Goal: Task Accomplishment & Management: Complete application form

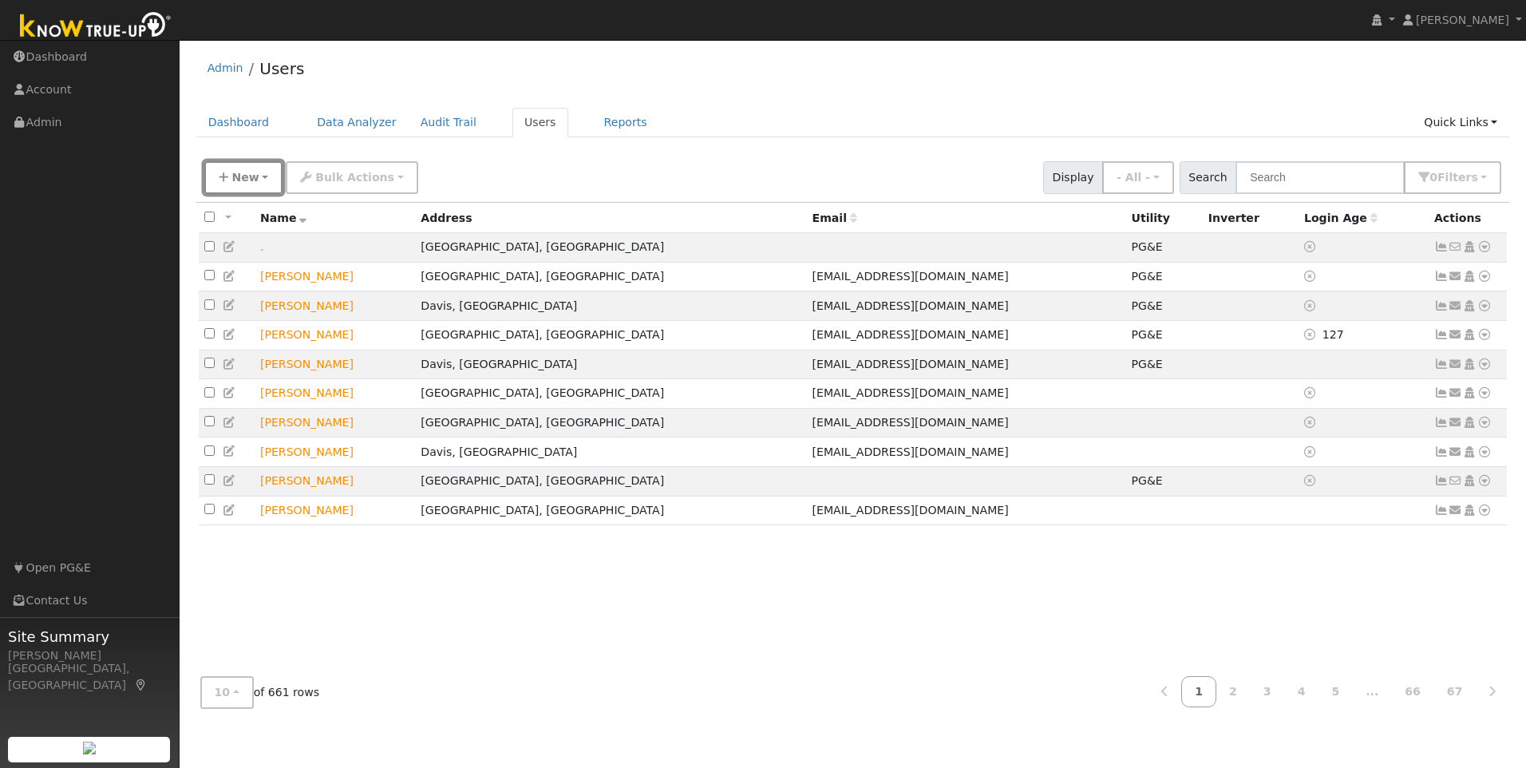
click at [261, 179] on button "New" at bounding box center [243, 177] width 79 height 33
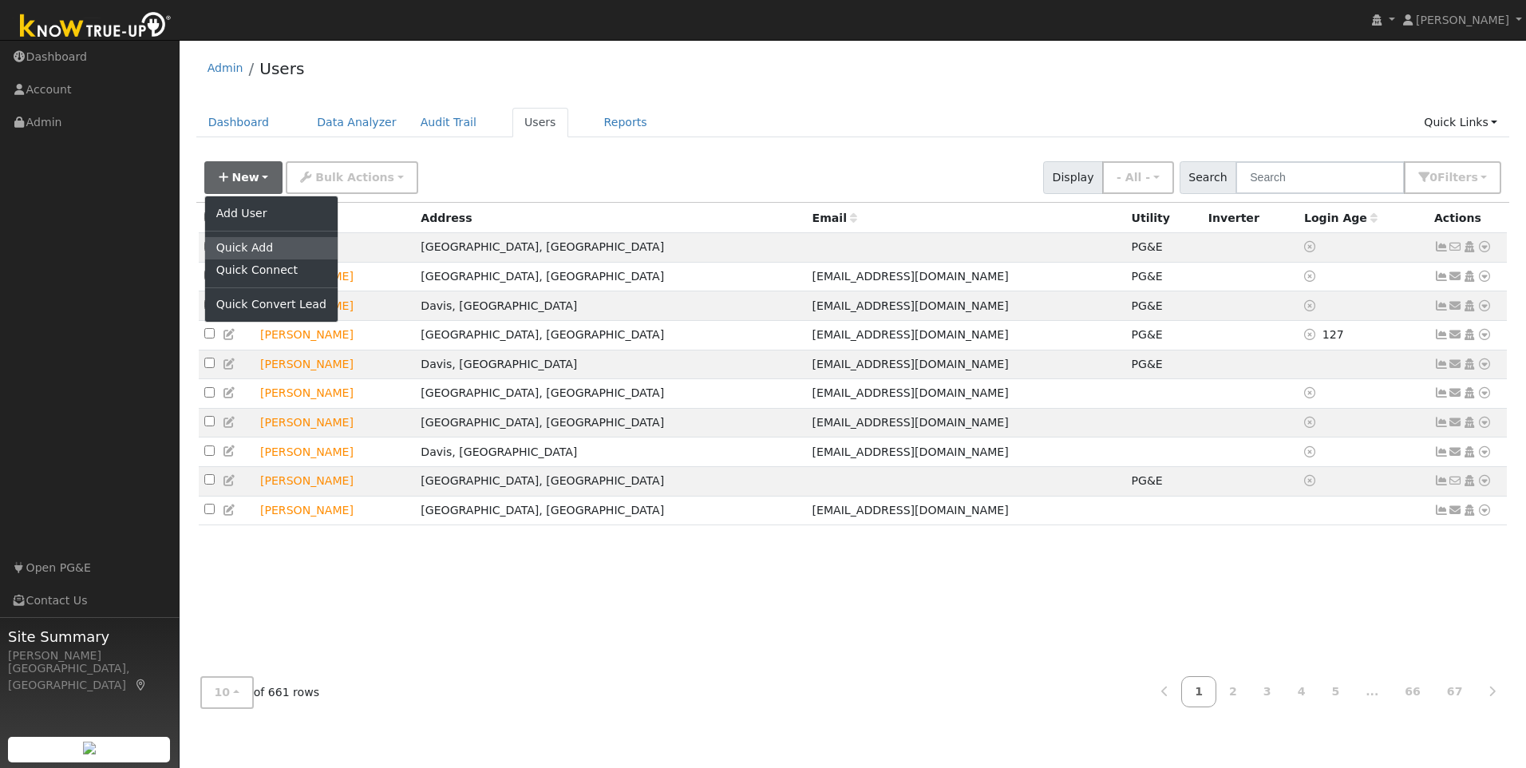
click at [274, 248] on link "Quick Add" at bounding box center [271, 248] width 133 height 22
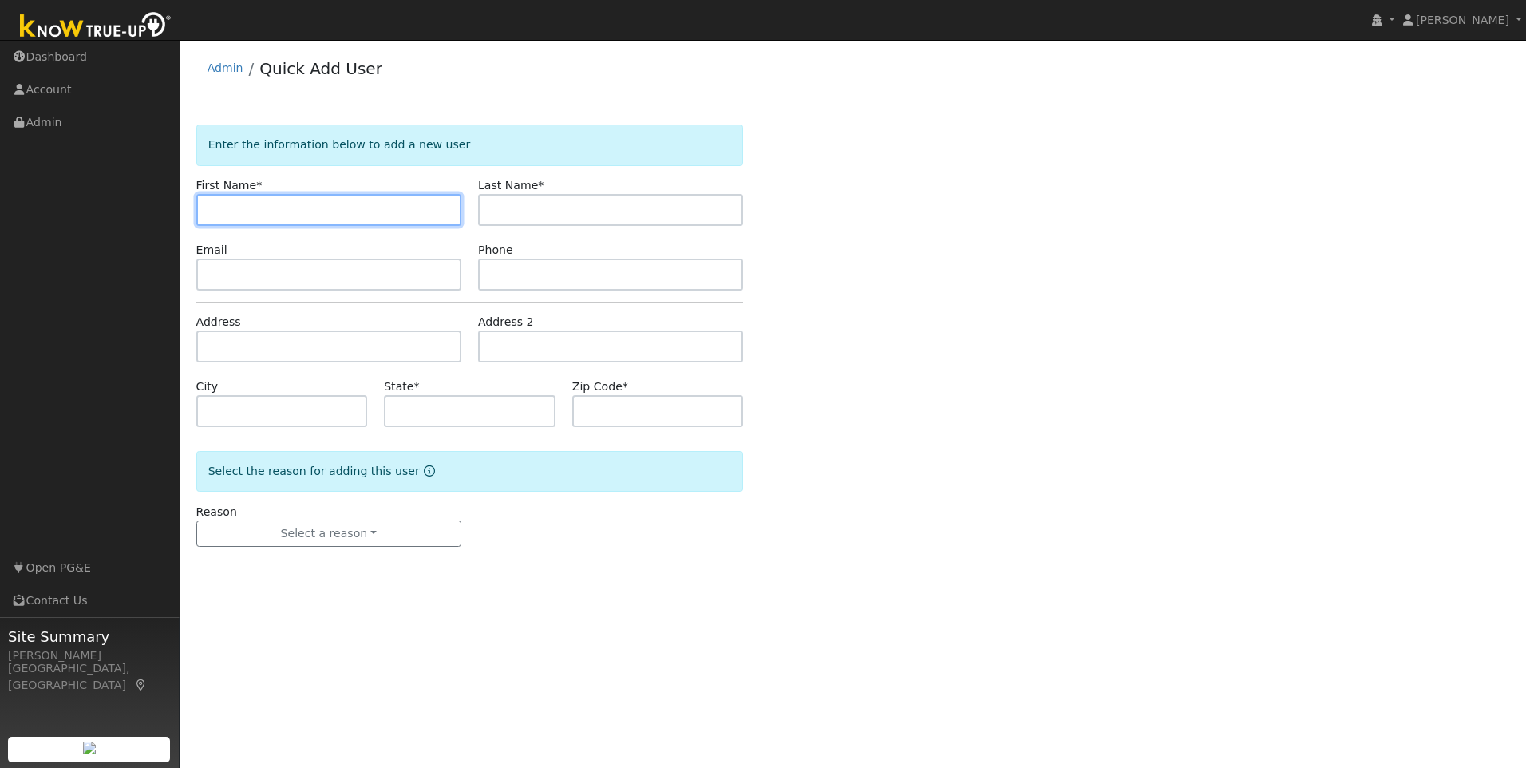
click at [247, 213] on input "text" at bounding box center [328, 210] width 265 height 32
paste input "[PERSON_NAME] & [PERSON_NAME]"
drag, startPoint x: 350, startPoint y: 202, endPoint x: 280, endPoint y: 220, distance: 71.6
click at [280, 220] on input "[PERSON_NAME] & [PERSON_NAME]" at bounding box center [328, 210] width 265 height 32
type input "[PERSON_NAME] & [PERSON_NAME]"
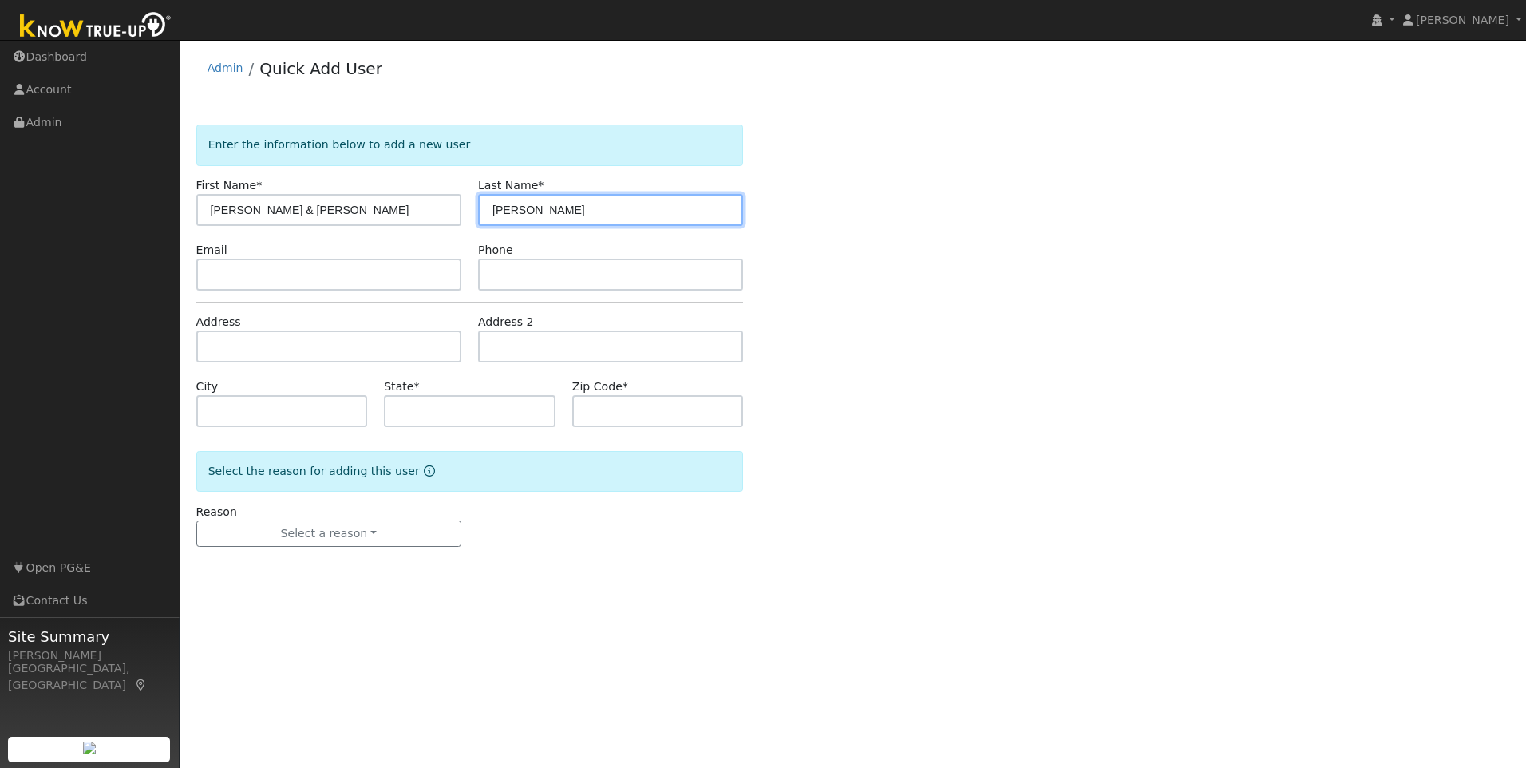
type input "[PERSON_NAME]"
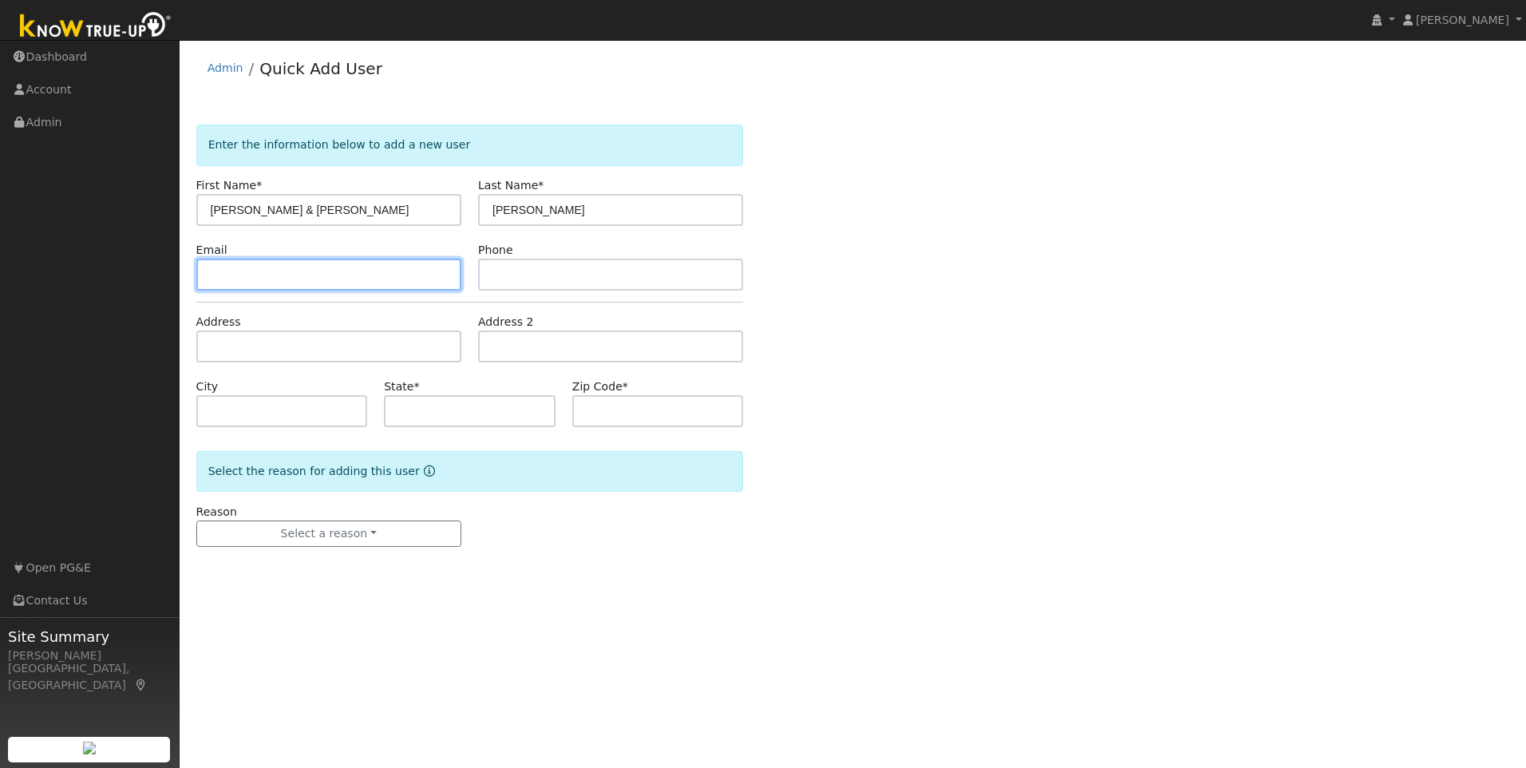
click at [314, 278] on input "text" at bounding box center [328, 275] width 265 height 32
paste input "[EMAIL_ADDRESS][DOMAIN_NAME]"
type input "[EMAIL_ADDRESS][DOMAIN_NAME]"
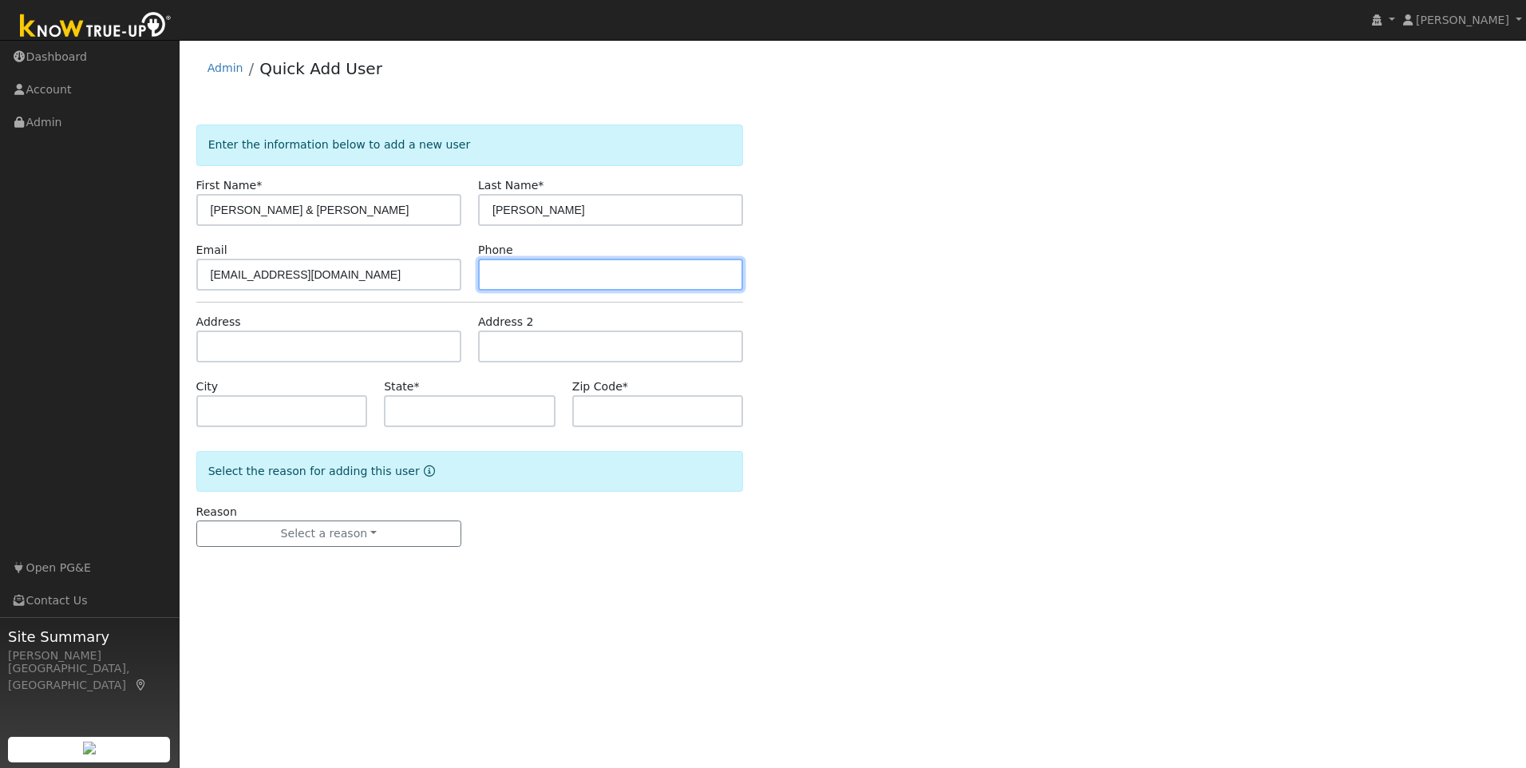
click at [513, 280] on input "text" at bounding box center [610, 275] width 265 height 32
paste input "[PHONE_NUMBER]"
type input "[PHONE_NUMBER]"
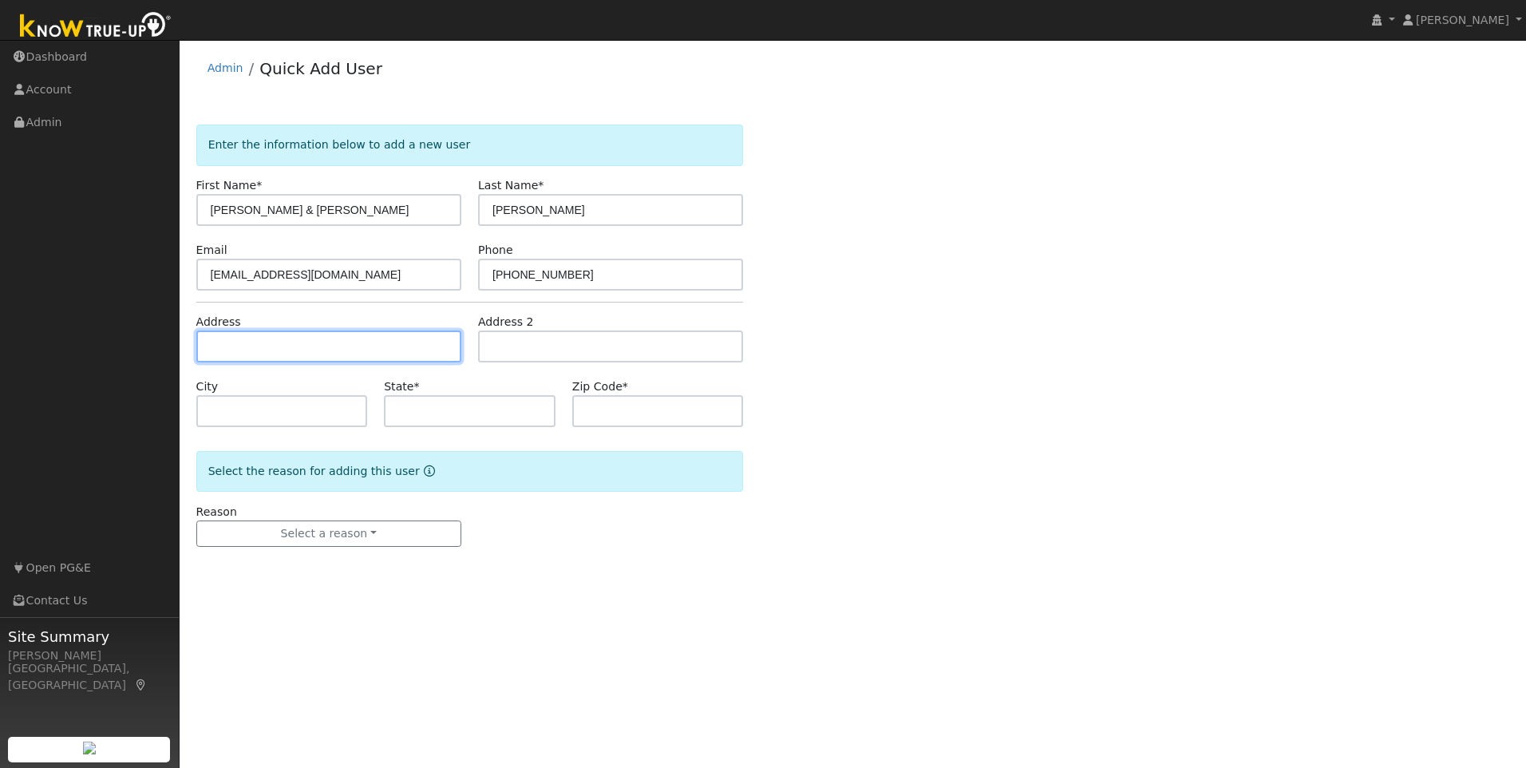
click at [263, 349] on input "text" at bounding box center [328, 347] width 265 height 32
paste input "[STREET_ADDRESS]"
type input "12871 Gross Court"
type input "Galt"
type input "CA"
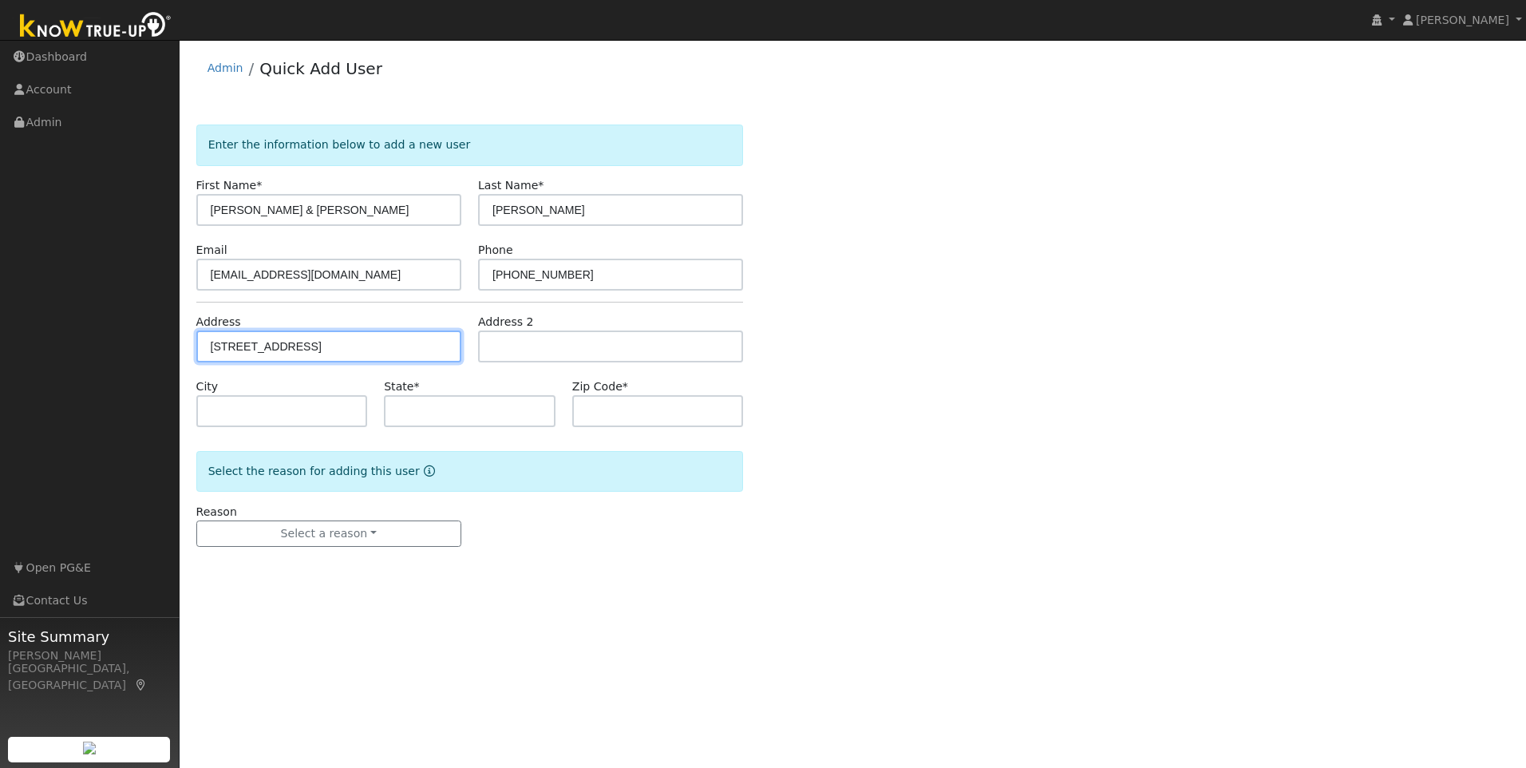
type input "95632"
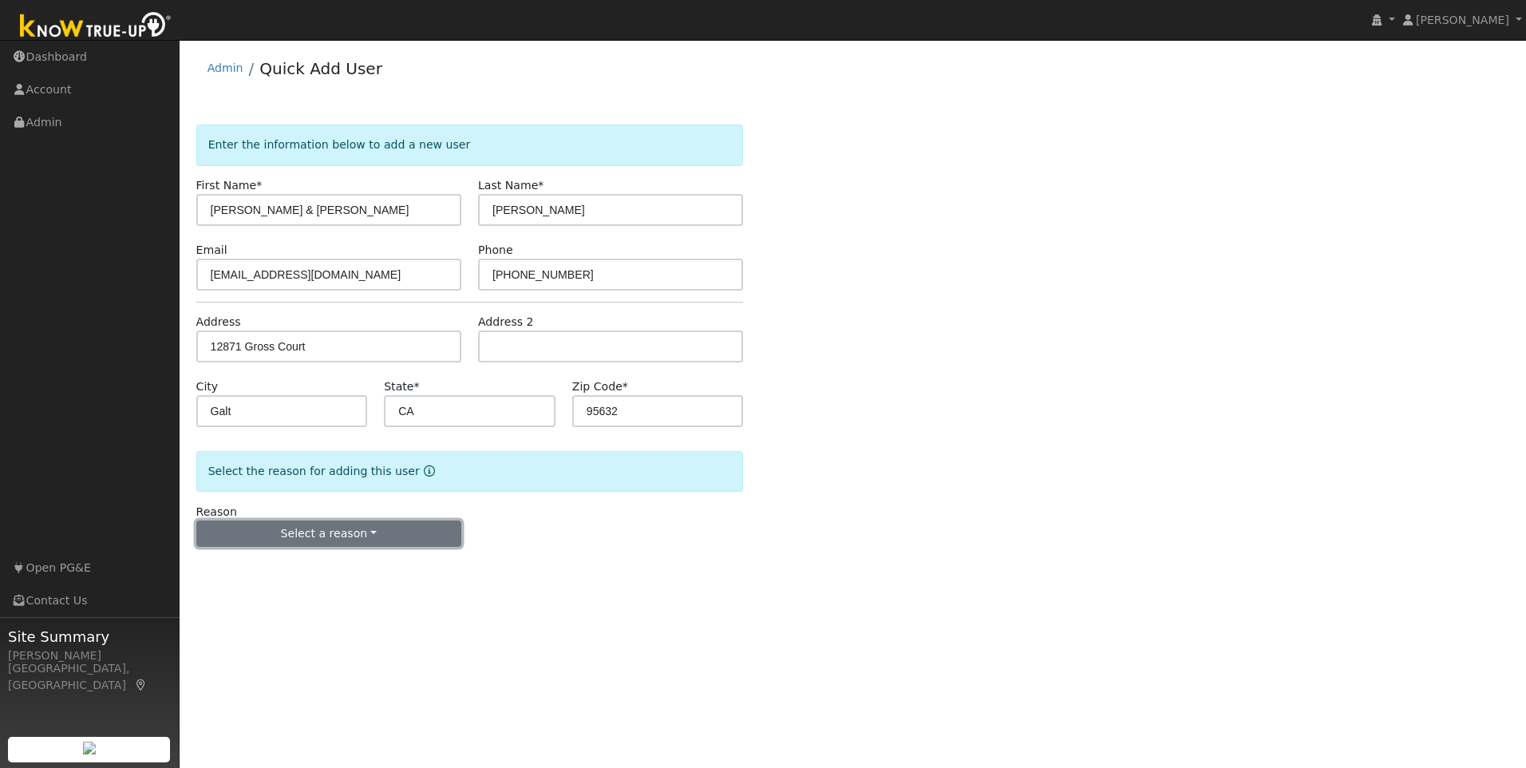
click at [323, 533] on button "Select a reason" at bounding box center [328, 534] width 265 height 27
click at [255, 569] on link "New lead" at bounding box center [285, 567] width 176 height 22
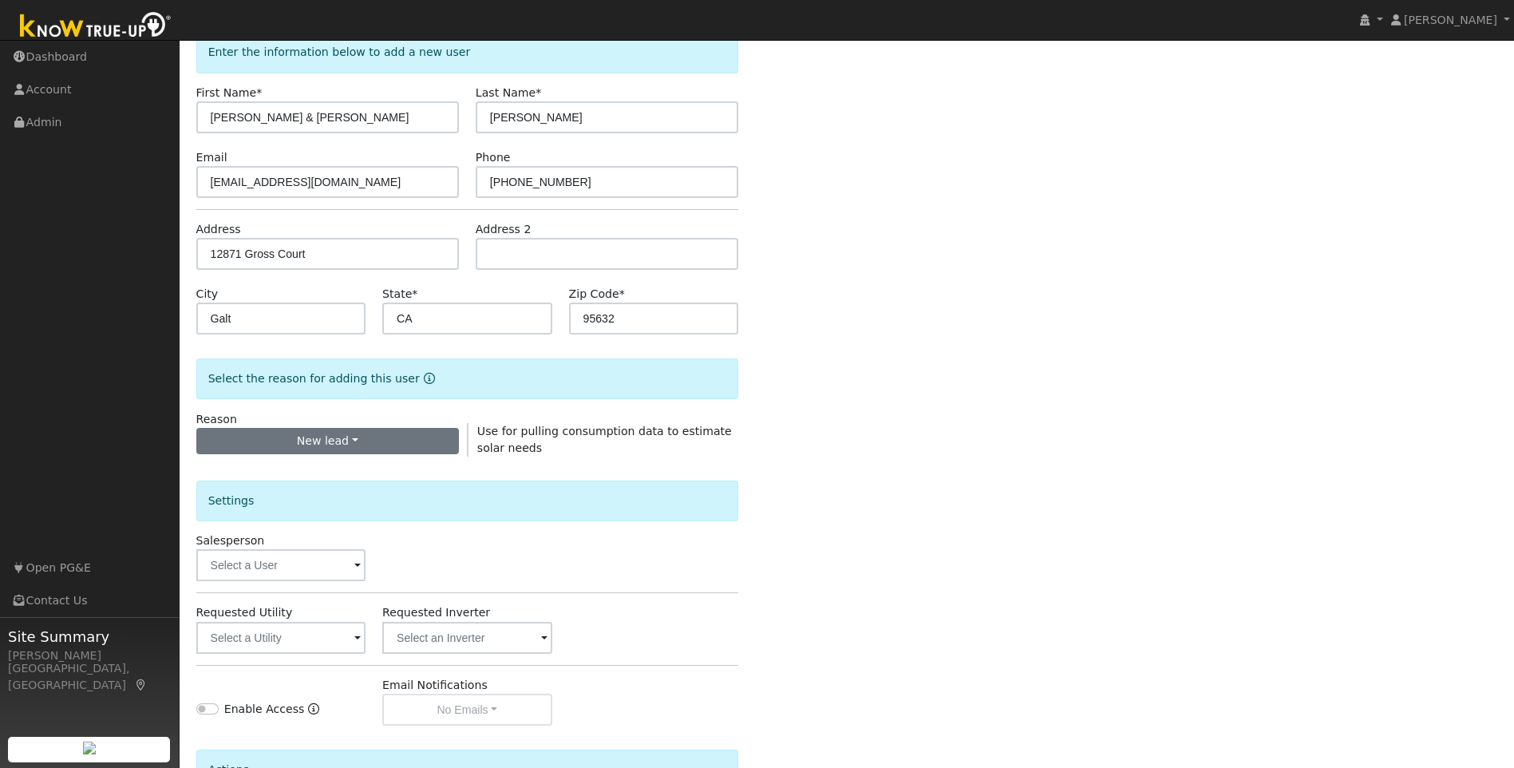
scroll to position [160, 0]
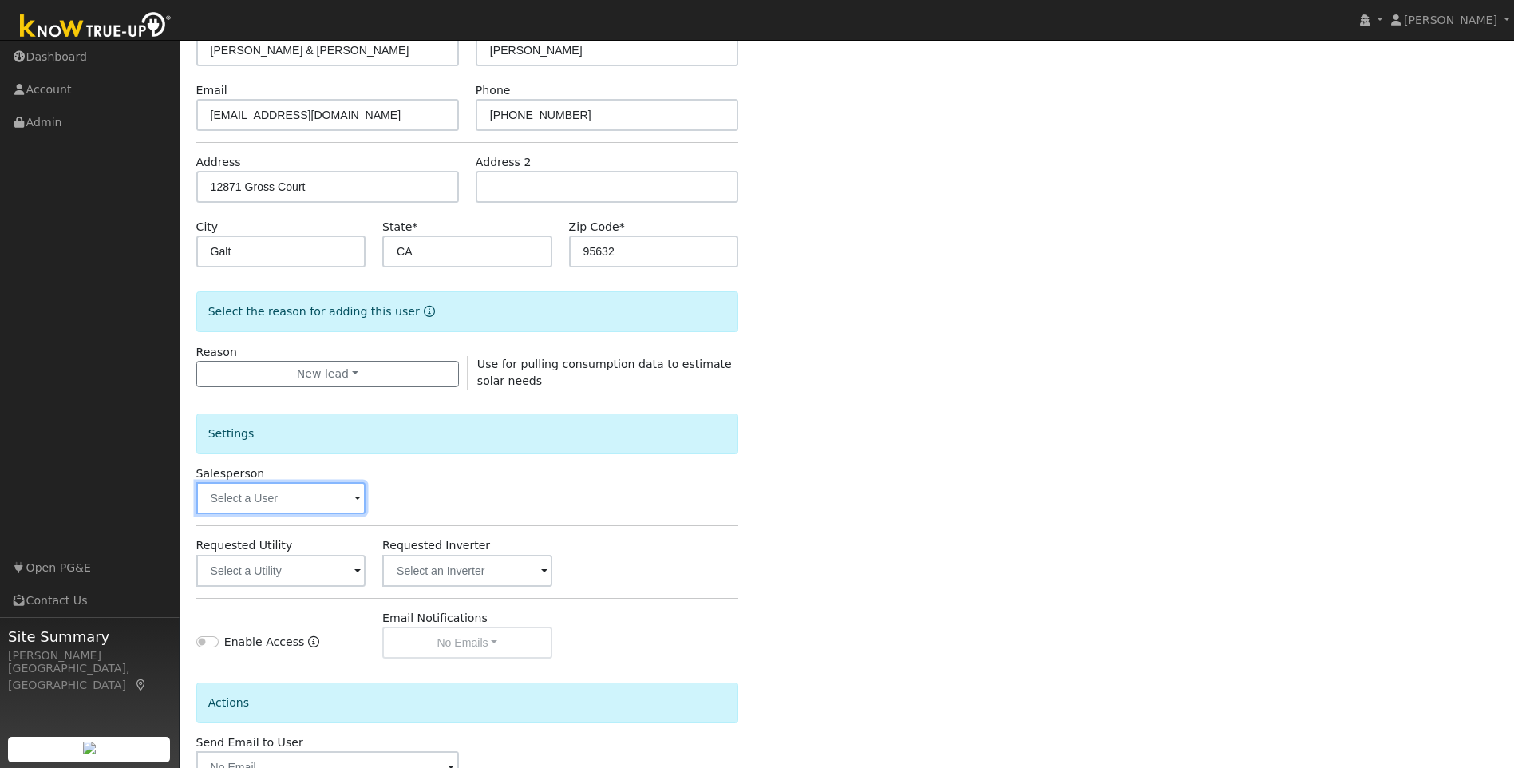
click at [284, 491] on input "text" at bounding box center [280, 498] width 169 height 32
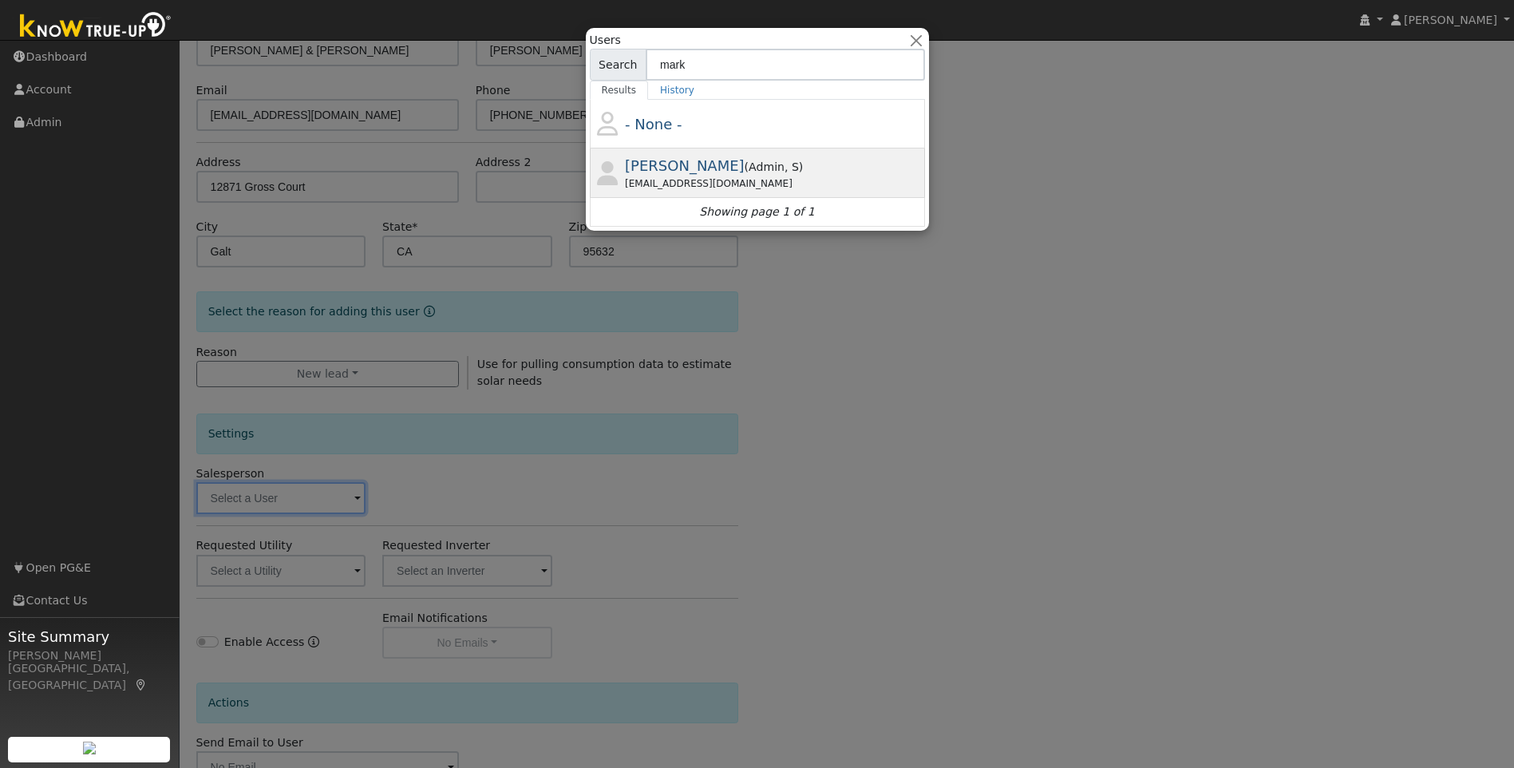
type input "mark"
click at [647, 168] on span "[PERSON_NAME]" at bounding box center [685, 165] width 120 height 17
type input "[PERSON_NAME]"
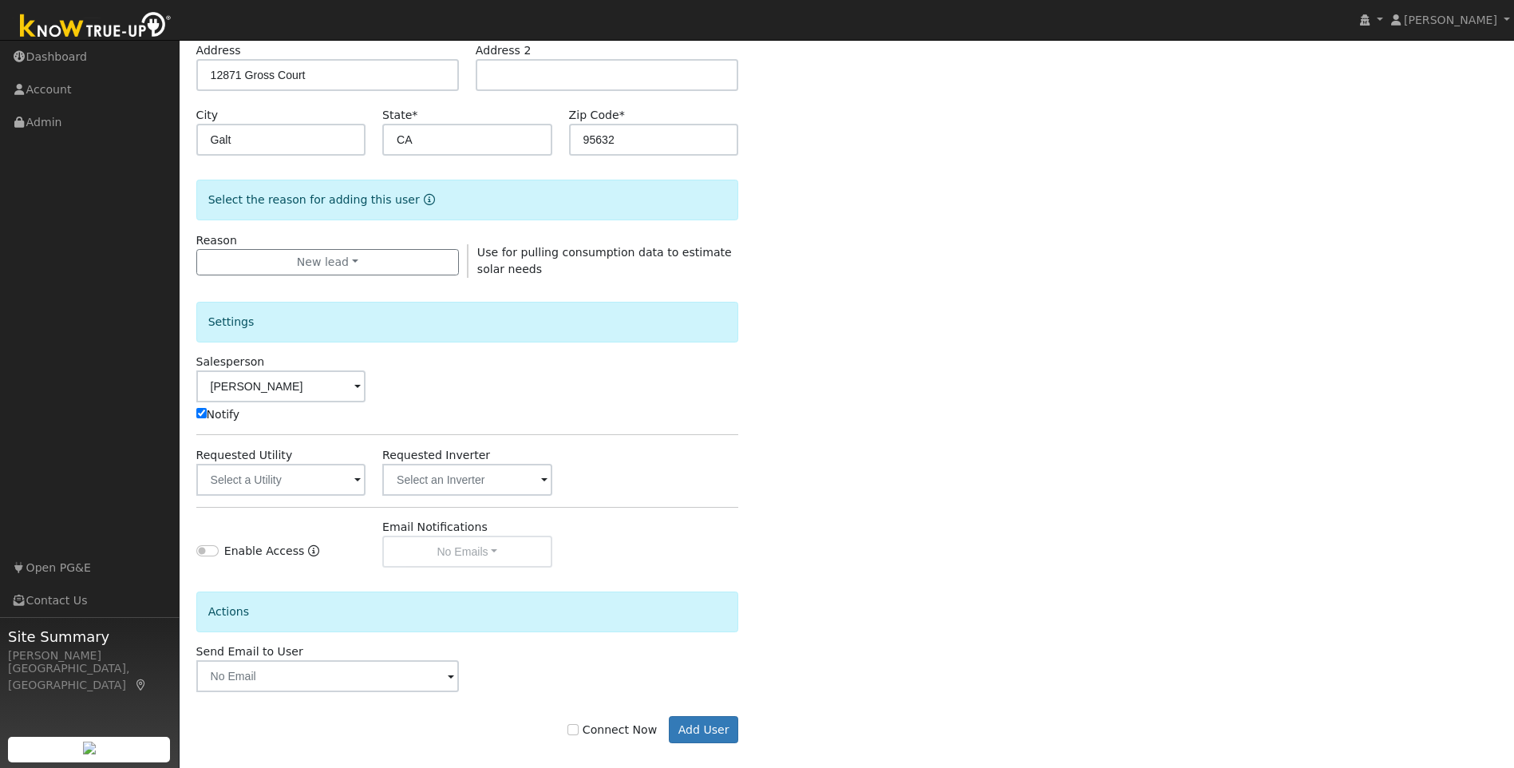
scroll to position [287, 0]
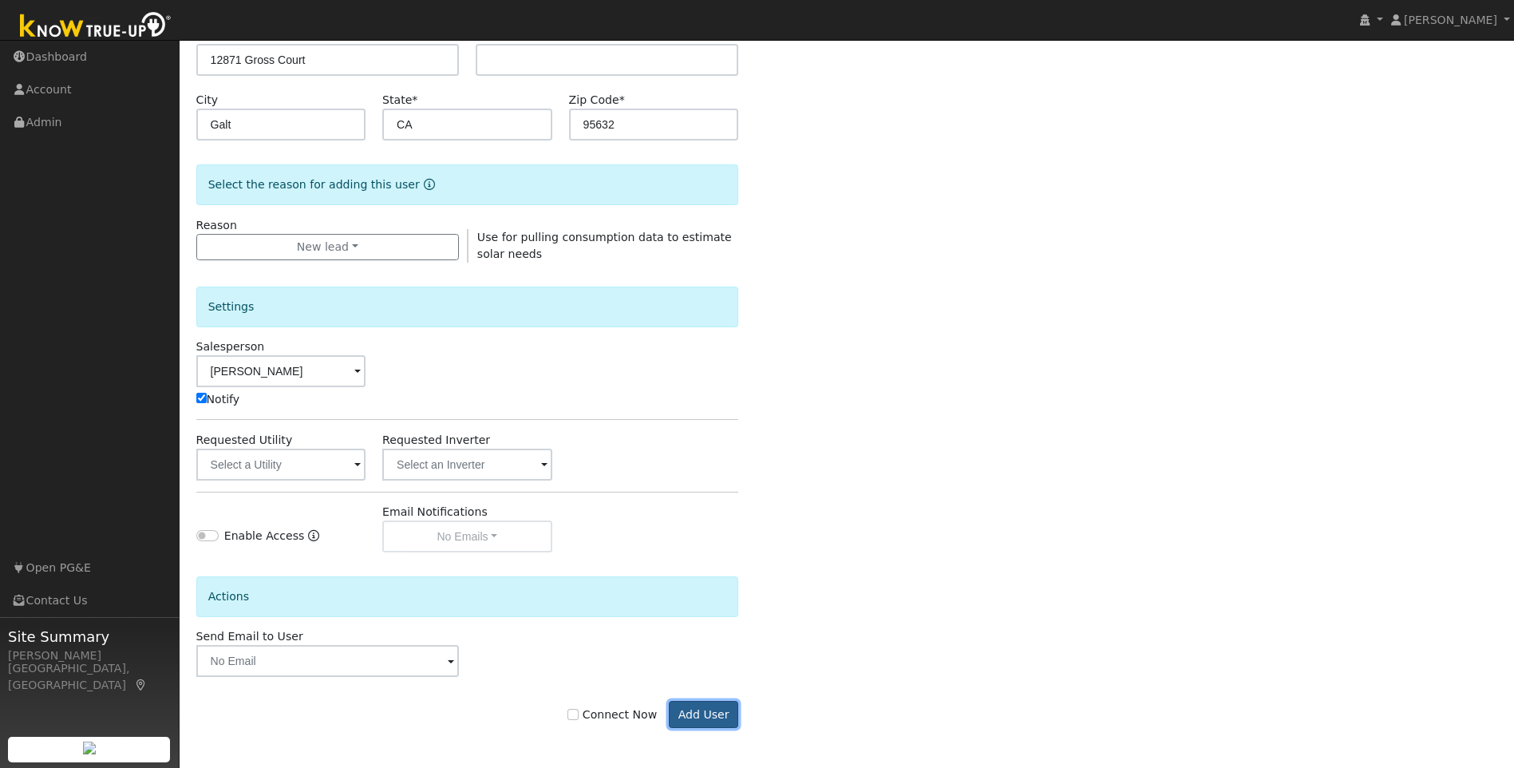
click at [710, 723] on button "Add User" at bounding box center [703, 714] width 69 height 27
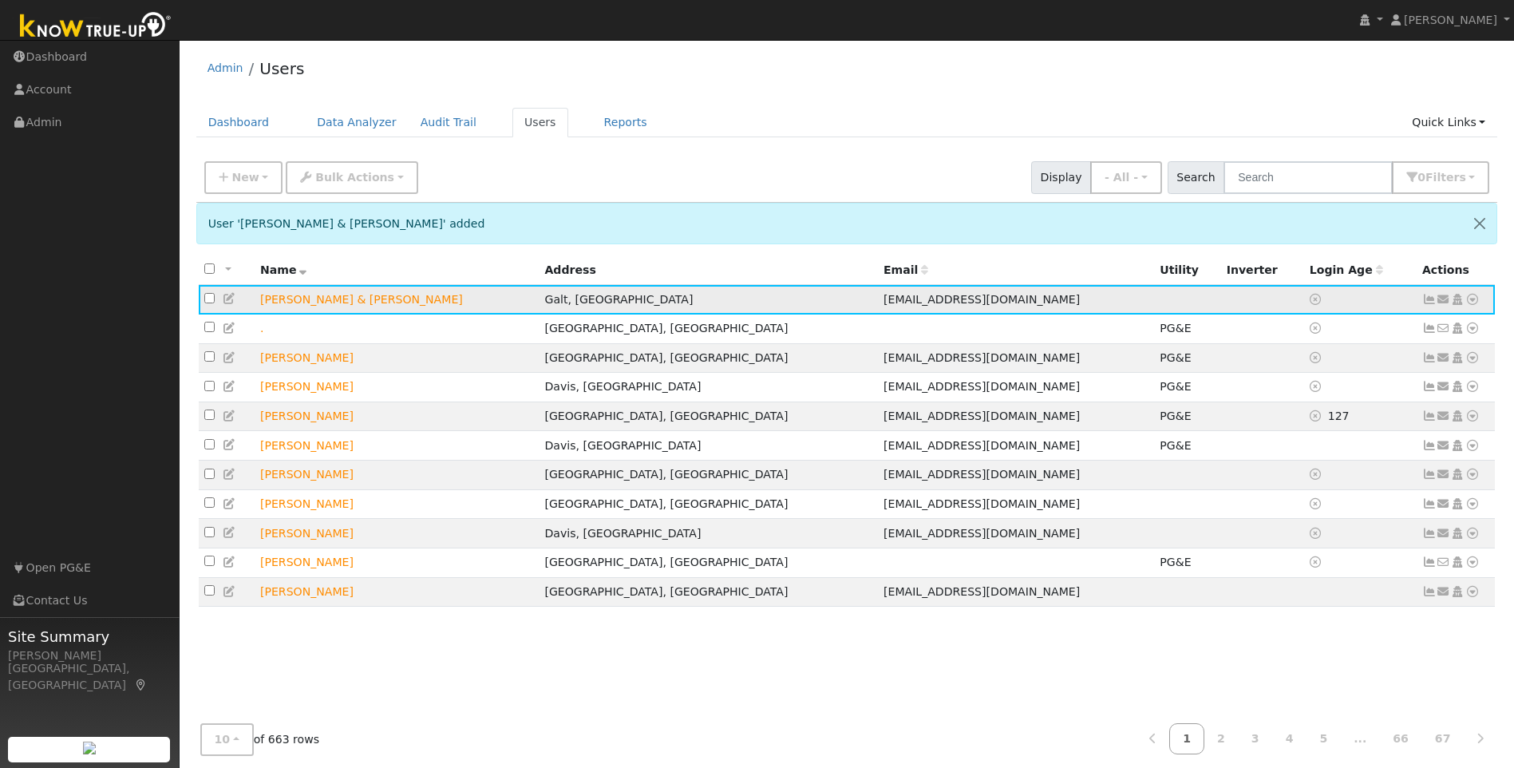
click at [1475, 302] on icon at bounding box center [1473, 299] width 14 height 11
click at [1328, 388] on link "Import From CSV" at bounding box center [1303, 385] width 117 height 22
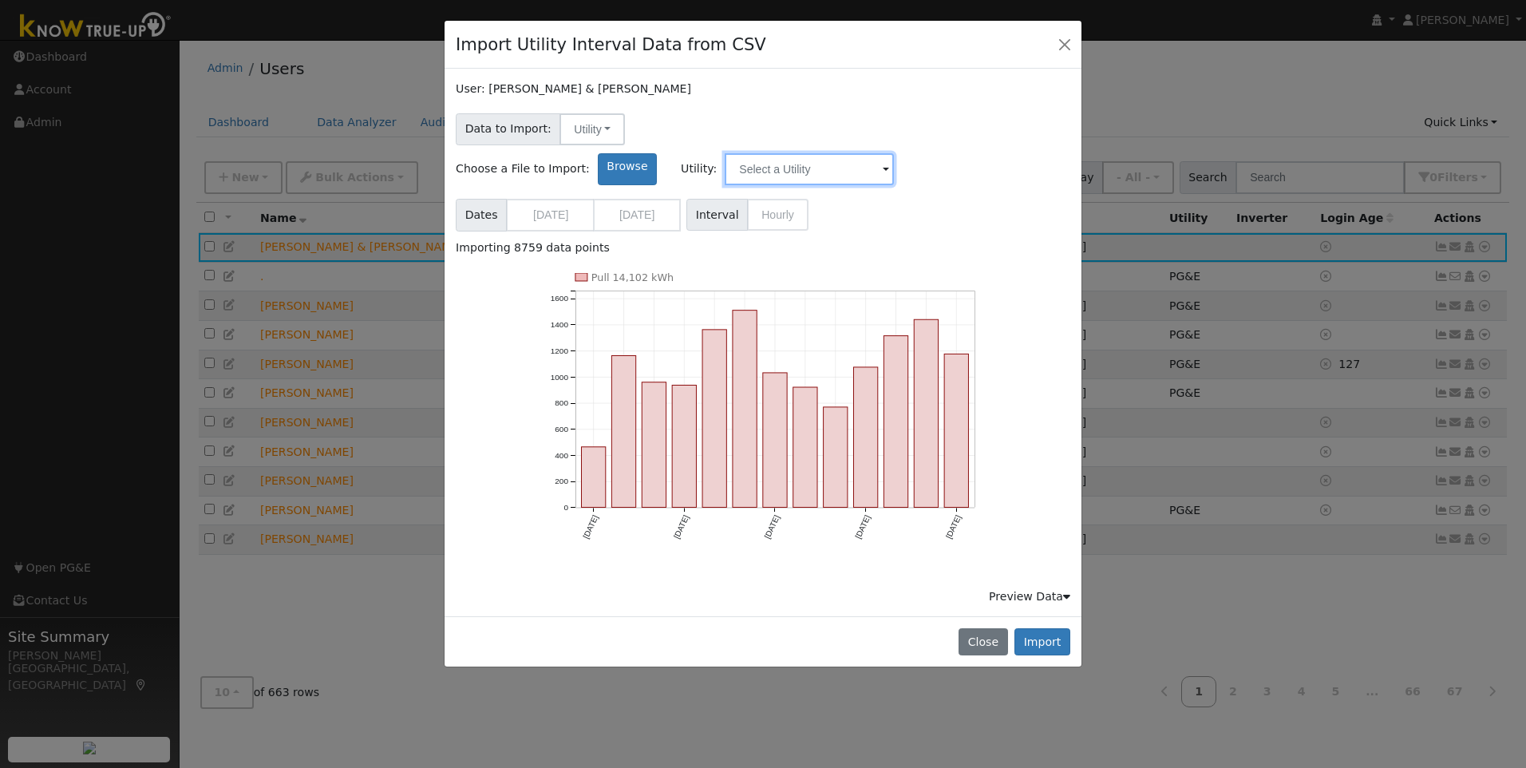
click at [894, 153] on input "text" at bounding box center [809, 169] width 169 height 32
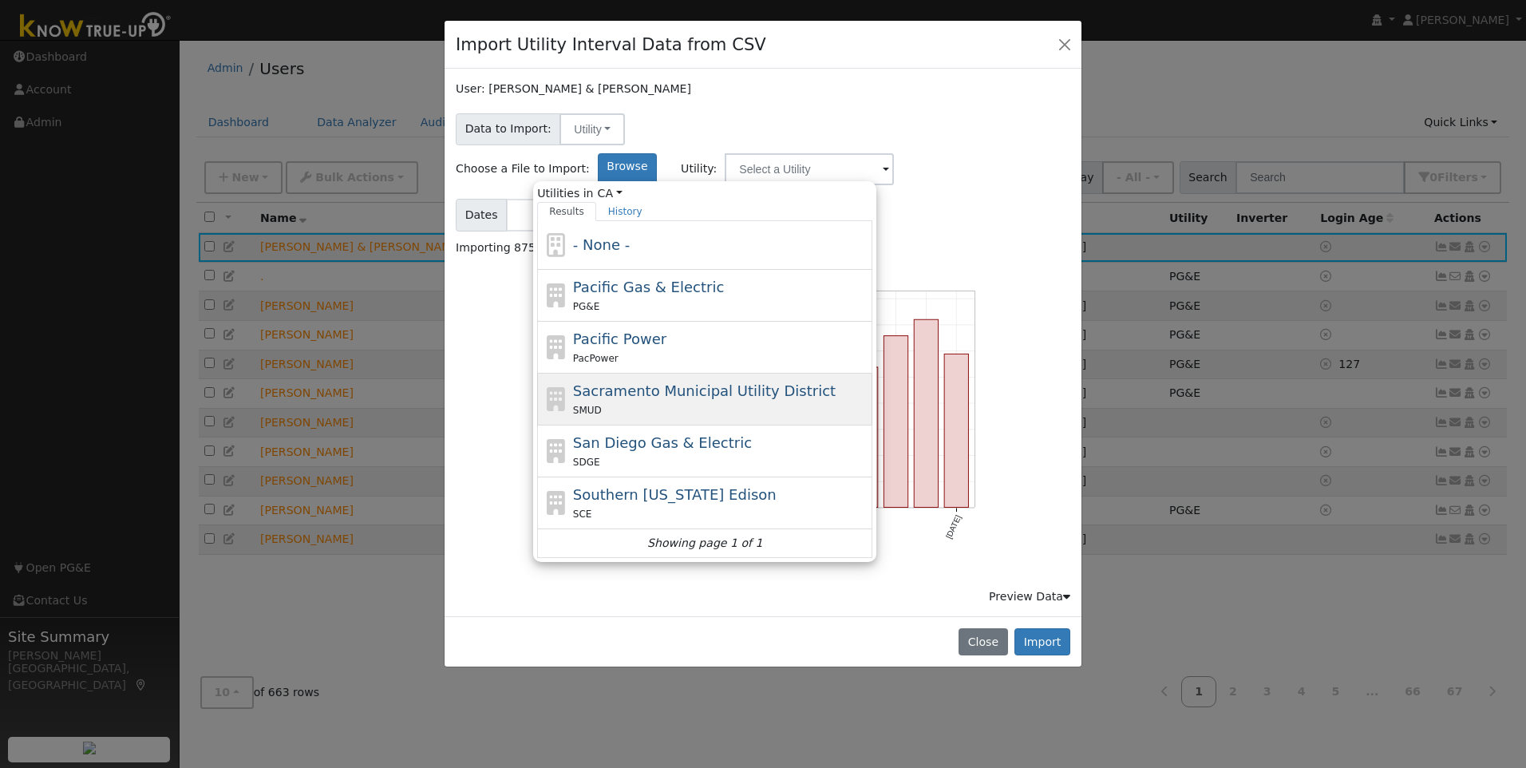
click at [781, 382] on span "Sacramento Municipal Utility District" at bounding box center [704, 390] width 263 height 17
type input "Sacramento Municipal Utility District"
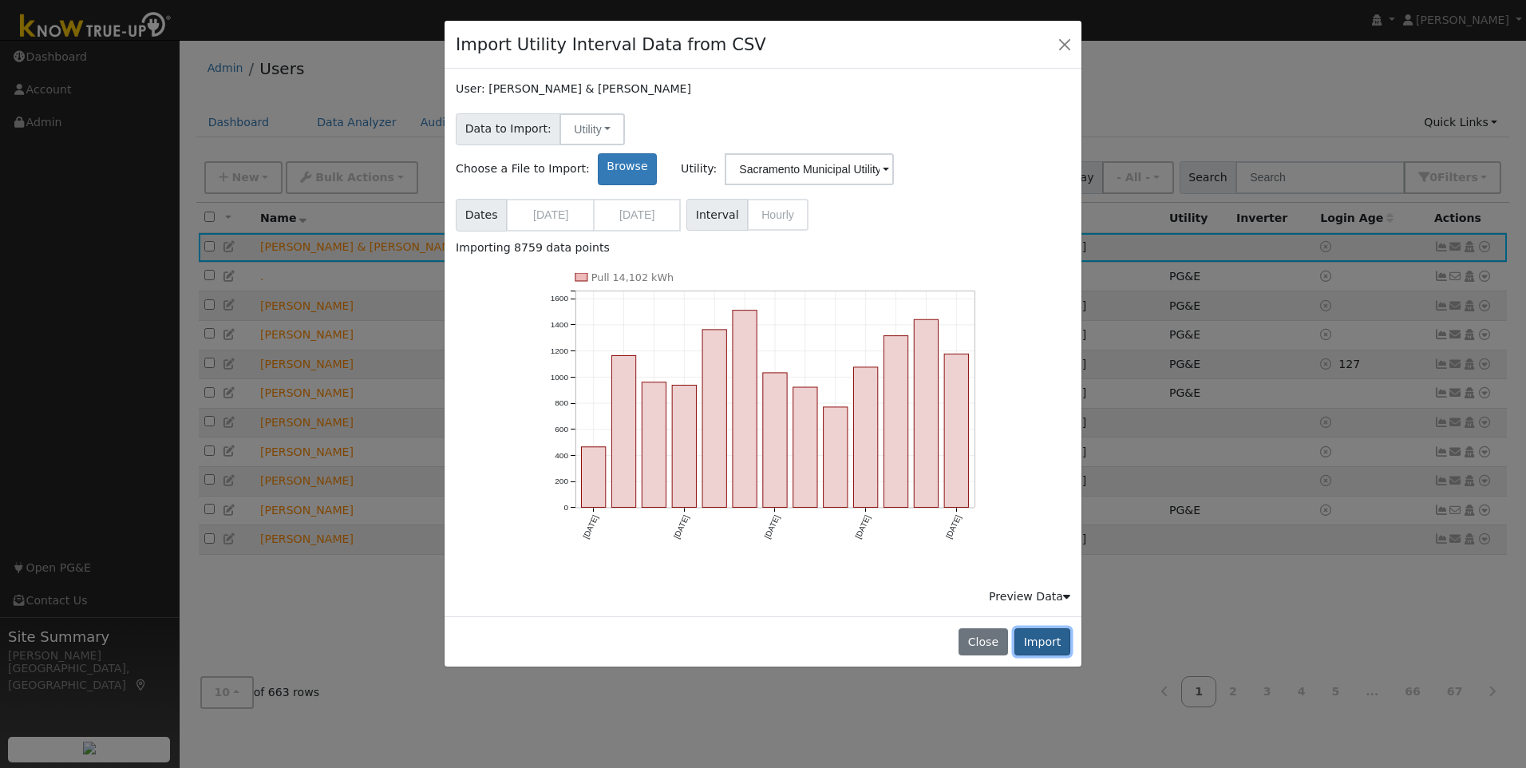
click at [1038, 628] on button "Import" at bounding box center [1043, 641] width 56 height 27
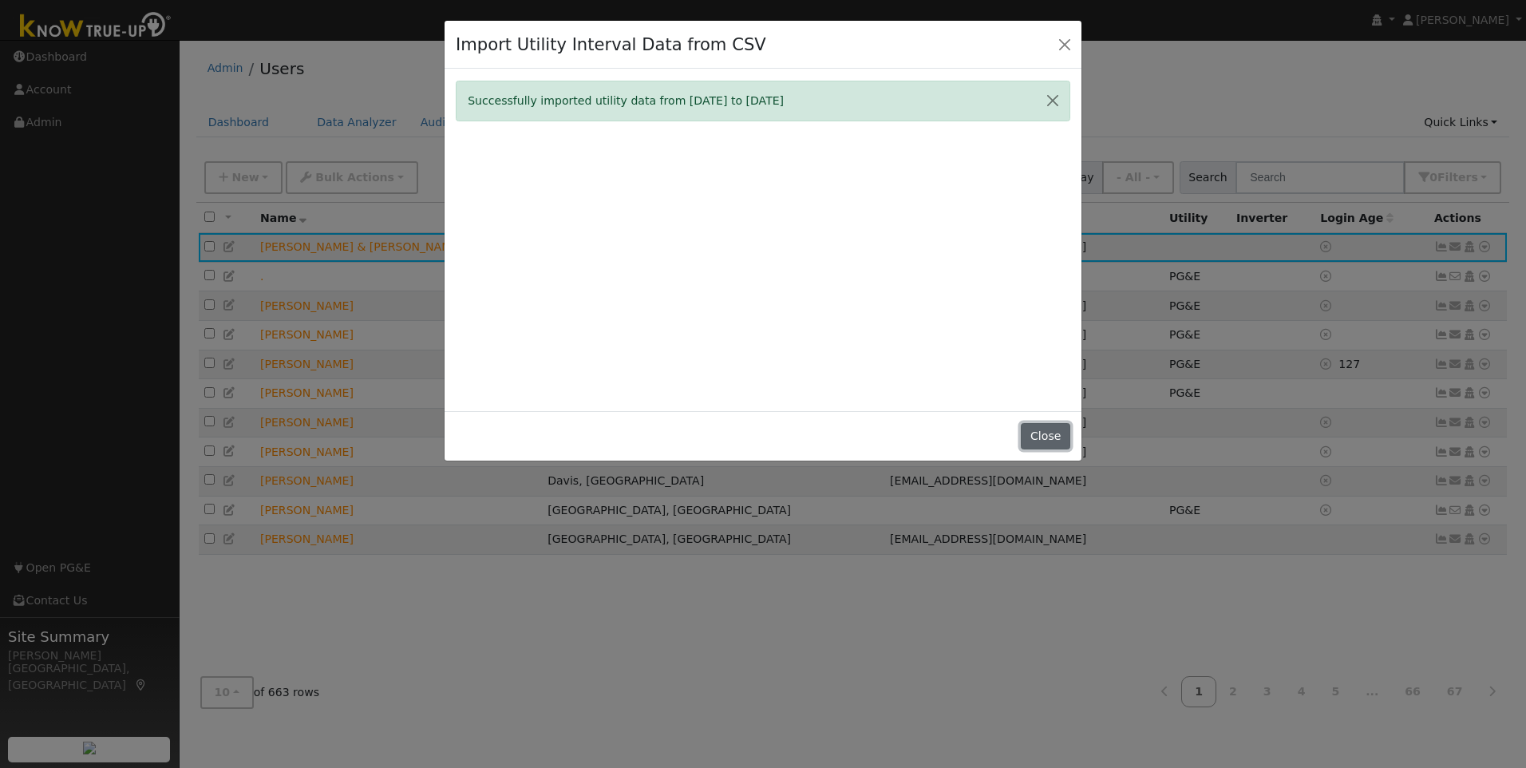
click at [1055, 442] on button "Close" at bounding box center [1045, 436] width 49 height 27
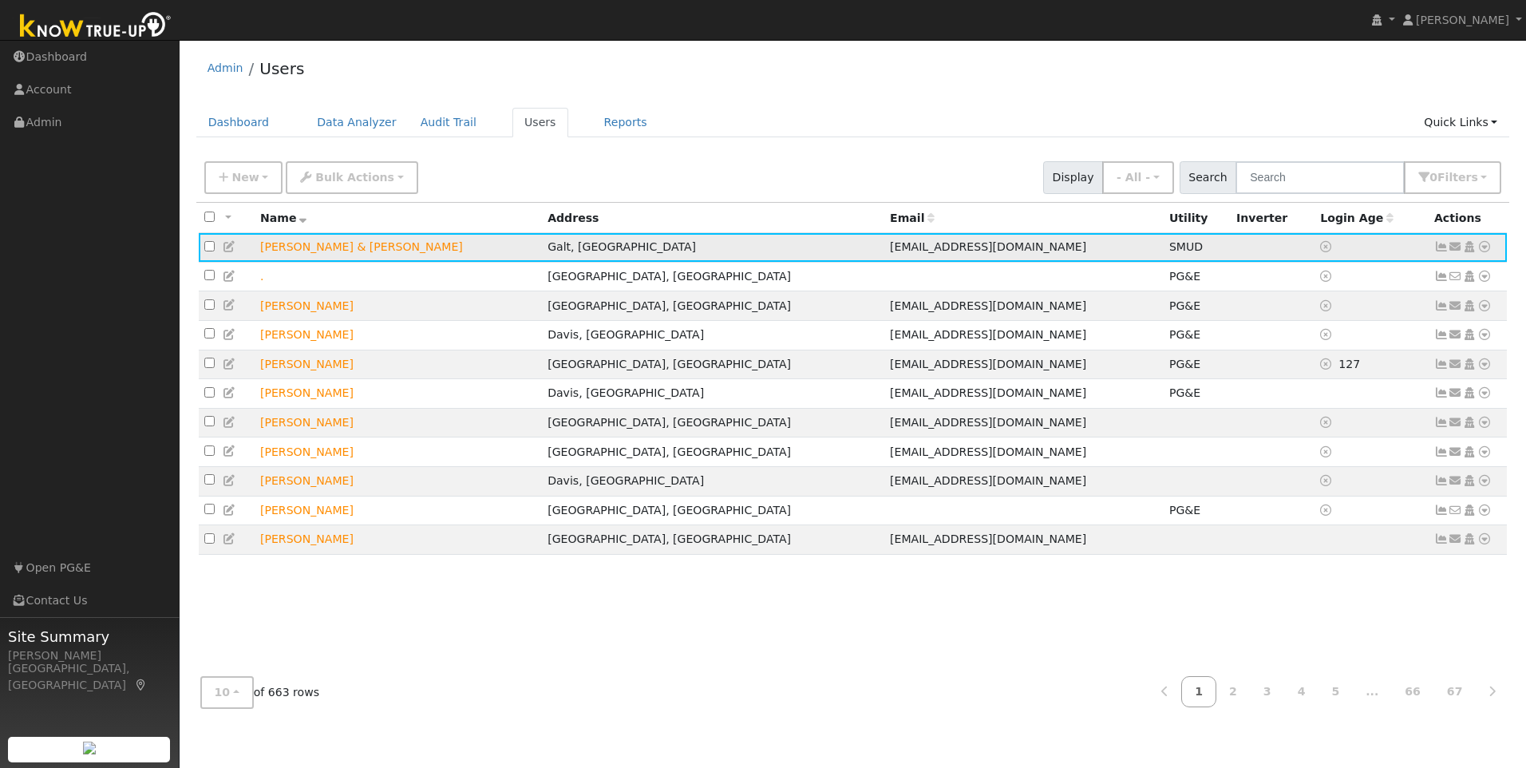
click at [1441, 252] on icon at bounding box center [1442, 246] width 14 height 11
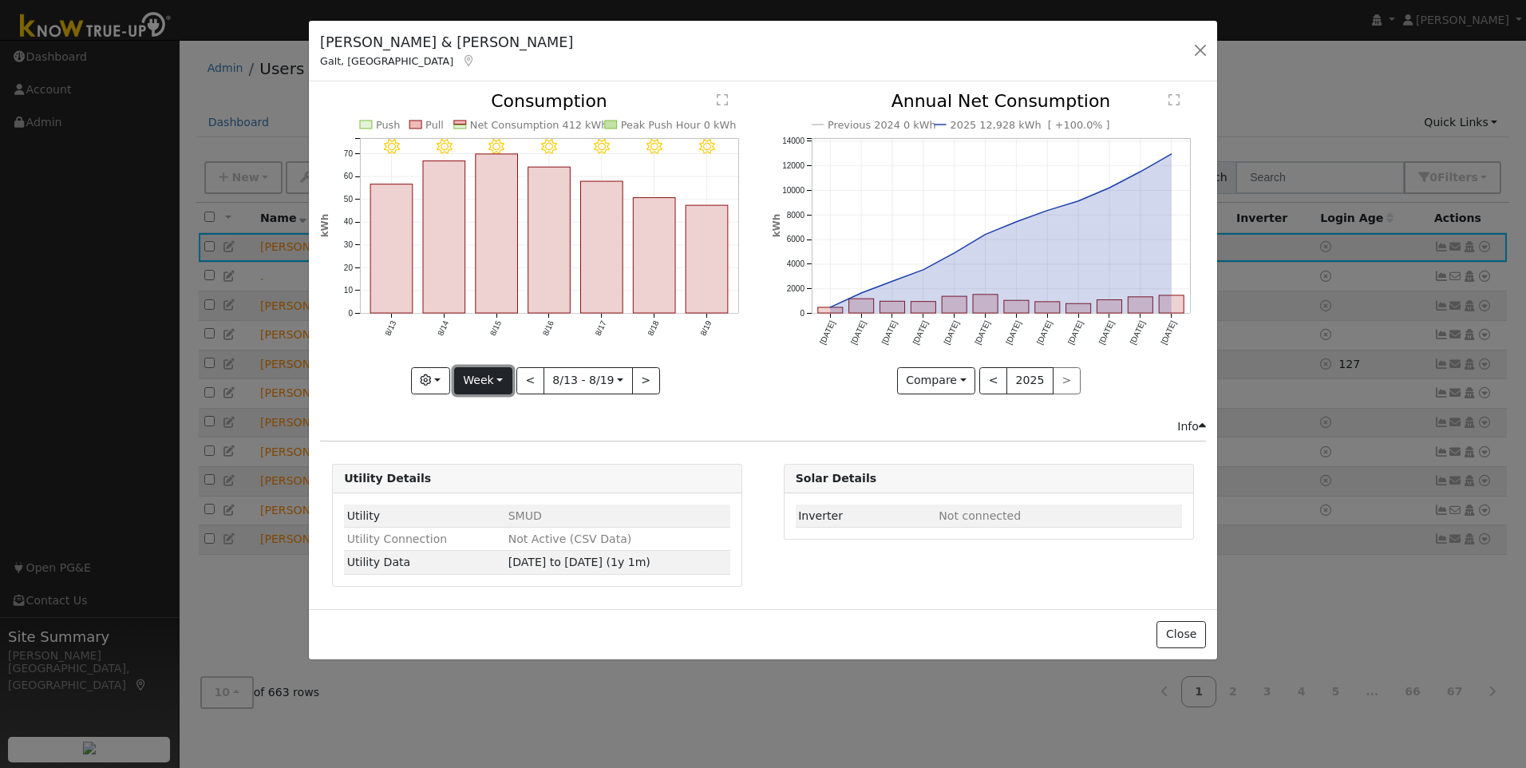
click at [475, 375] on button "Week" at bounding box center [483, 380] width 58 height 27
click at [484, 482] on link "Year" at bounding box center [510, 480] width 111 height 22
type input "2024-08-01"
